Goal: Task Accomplishment & Management: Use online tool/utility

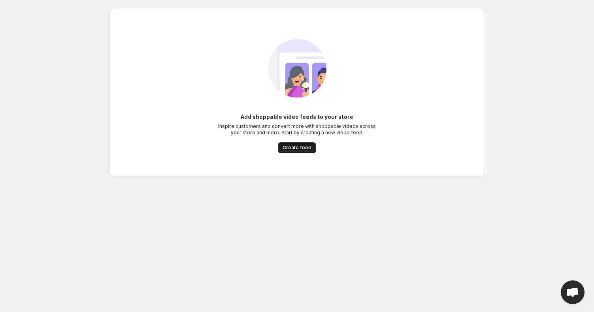
click at [297, 151] on button "Create feed" at bounding box center [297, 147] width 38 height 11
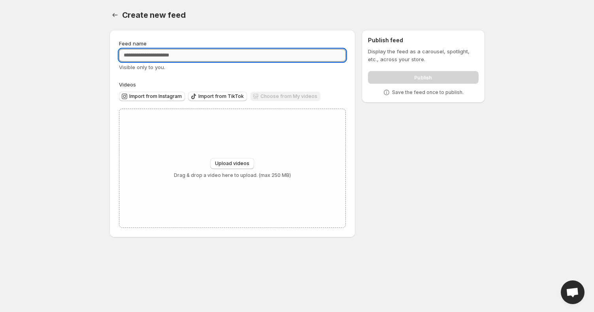
click at [161, 53] on input "Feed name" at bounding box center [232, 55] width 227 height 13
type input "**********"
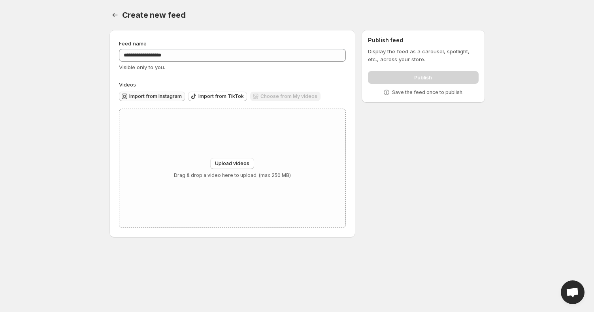
click at [154, 92] on button "Import from Instagram" at bounding box center [152, 96] width 66 height 9
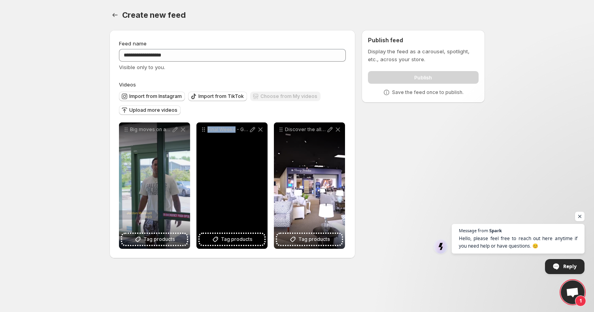
drag, startPoint x: 234, startPoint y: 128, endPoint x: 207, endPoint y: 129, distance: 26.9
click at [200, 129] on div "Final Weeks - Grand Opening Sale [GEOGRAPHIC_DATA] Furnitures NEW 70000 sq ft S…" at bounding box center [232, 130] width 65 height 8
click at [251, 131] on icon at bounding box center [253, 130] width 8 height 8
type input "**********"
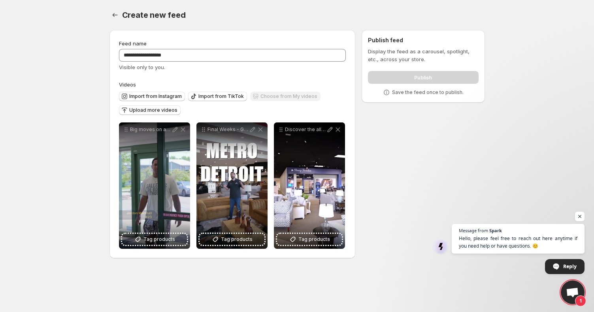
click at [423, 157] on div "**********" at bounding box center [294, 146] width 382 height 244
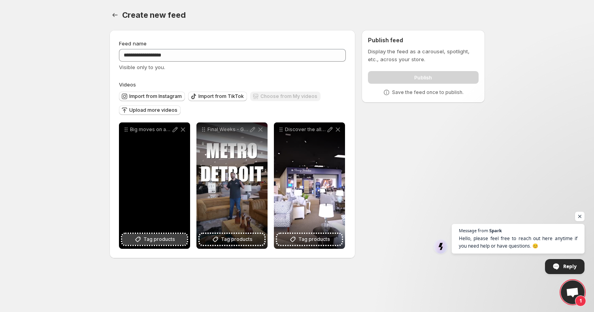
click at [145, 242] on span "Tag products" at bounding box center [160, 240] width 32 height 8
click at [163, 239] on span "Tag products" at bounding box center [160, 240] width 32 height 8
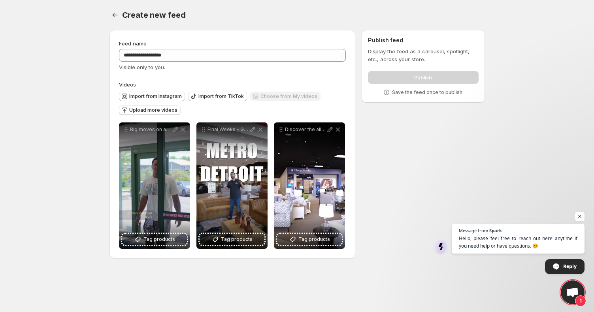
click at [425, 104] on div "**********" at bounding box center [294, 146] width 382 height 244
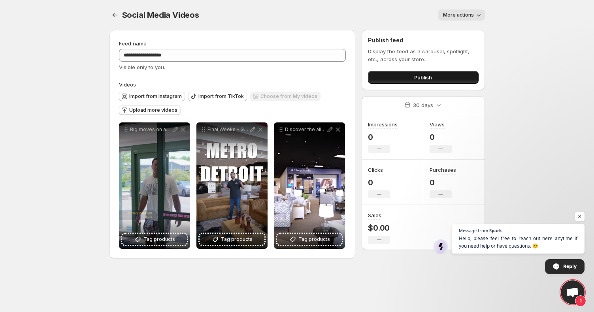
click at [419, 79] on span "Publish" at bounding box center [423, 78] width 18 height 8
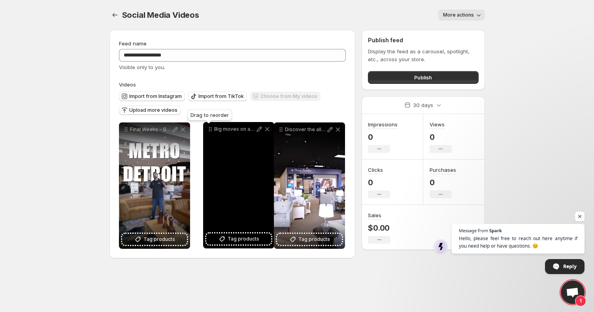
drag, startPoint x: 128, startPoint y: 132, endPoint x: 215, endPoint y: 132, distance: 86.6
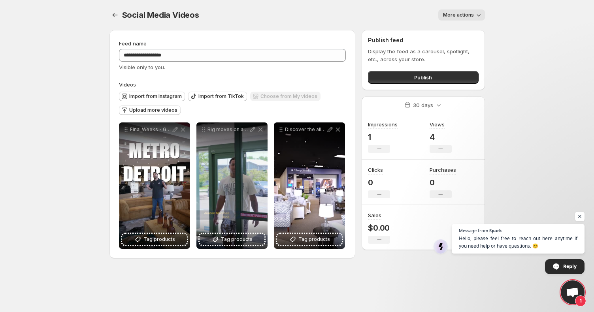
click at [475, 16] on icon "button" at bounding box center [479, 15] width 8 height 8
click at [475, 15] on icon "button" at bounding box center [479, 15] width 8 height 8
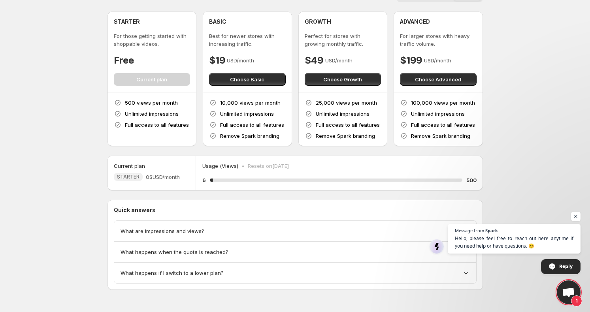
scroll to position [21, 0]
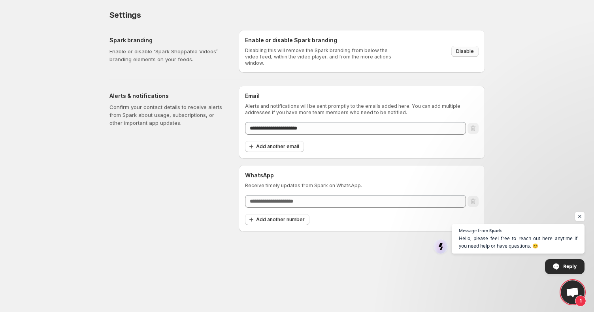
click at [465, 48] on span "Disable" at bounding box center [465, 51] width 18 height 6
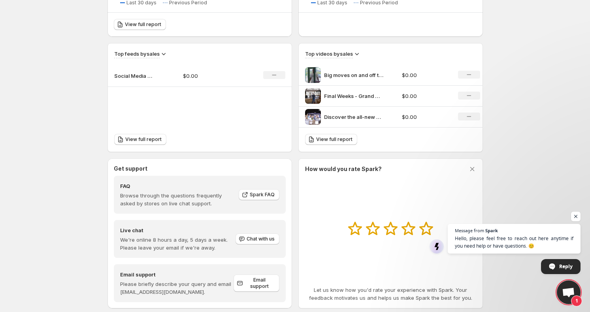
scroll to position [212, 0]
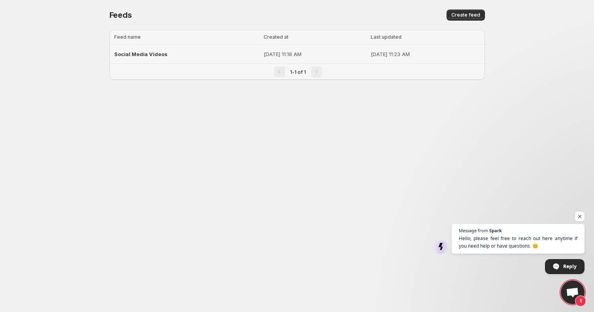
click at [296, 51] on p "[DATE] 11:18 AM" at bounding box center [315, 54] width 102 height 8
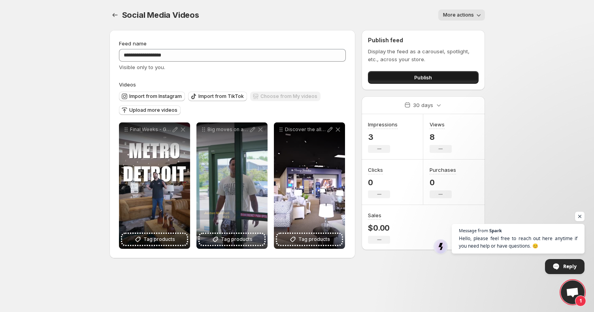
click at [414, 79] on button "Publish" at bounding box center [423, 77] width 110 height 13
click at [406, 81] on button "Publish" at bounding box center [423, 77] width 110 height 13
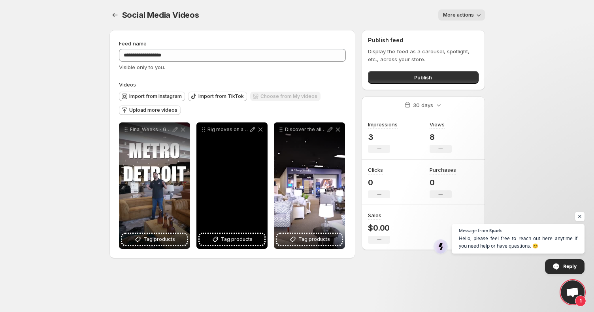
click at [240, 162] on div "Big moves on and off the field Michigans own Running Back [PERSON_NAME] stopped…" at bounding box center [231, 186] width 71 height 127
click at [252, 128] on icon at bounding box center [253, 130] width 8 height 8
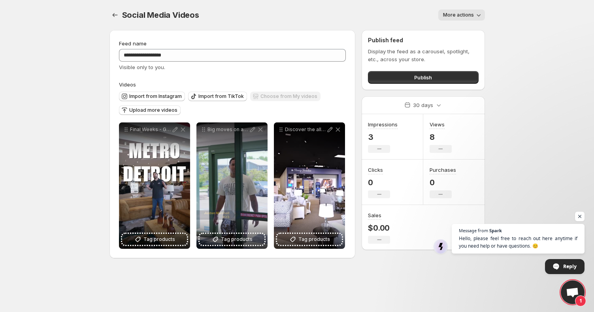
click at [447, 12] on span "More actions" at bounding box center [458, 15] width 31 height 6
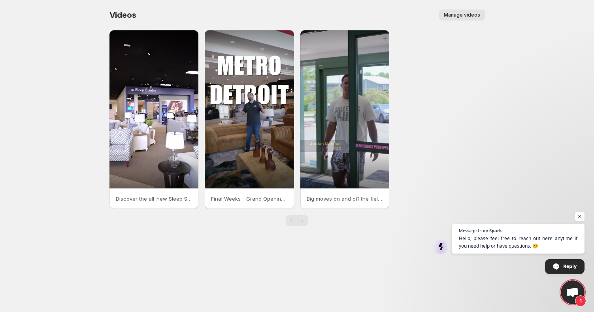
click at [351, 195] on p "Big moves on and off the field Michigans own Running Back [PERSON_NAME] stopped…" at bounding box center [345, 199] width 77 height 8
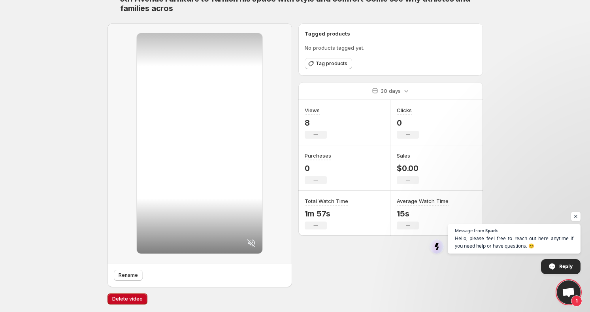
scroll to position [26, 0]
click at [580, 216] on span "Open chat" at bounding box center [576, 217] width 10 height 10
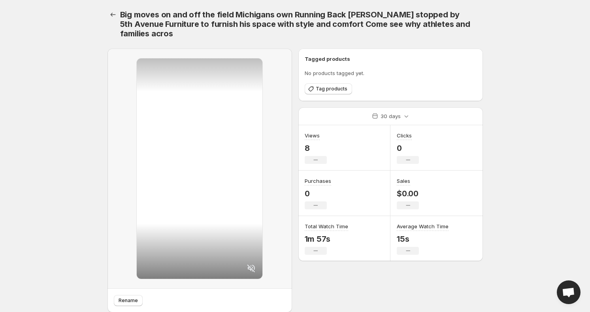
scroll to position [0, 0]
click at [208, 123] on div at bounding box center [200, 169] width 126 height 221
click at [114, 11] on icon "Settings" at bounding box center [113, 15] width 8 height 8
